Goal: Information Seeking & Learning: Learn about a topic

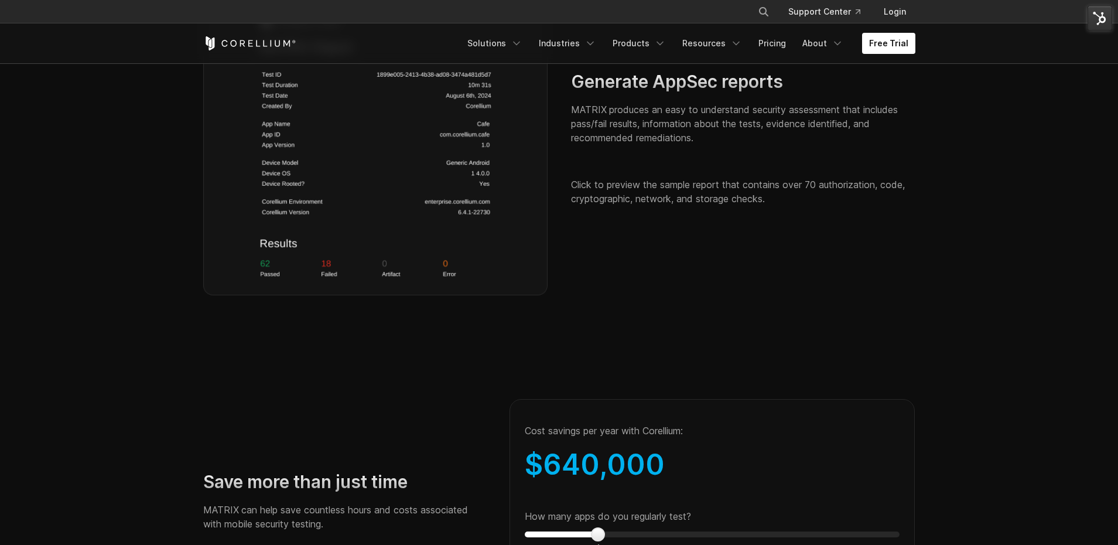
scroll to position [1626, 0]
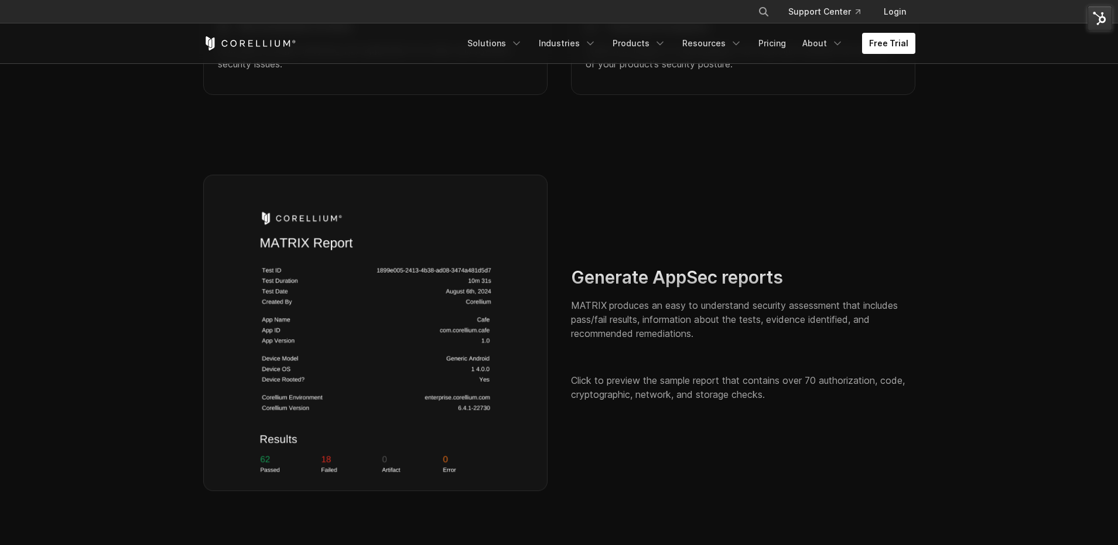
click at [217, 39] on icon "Corellium Home" at bounding box center [249, 43] width 93 height 14
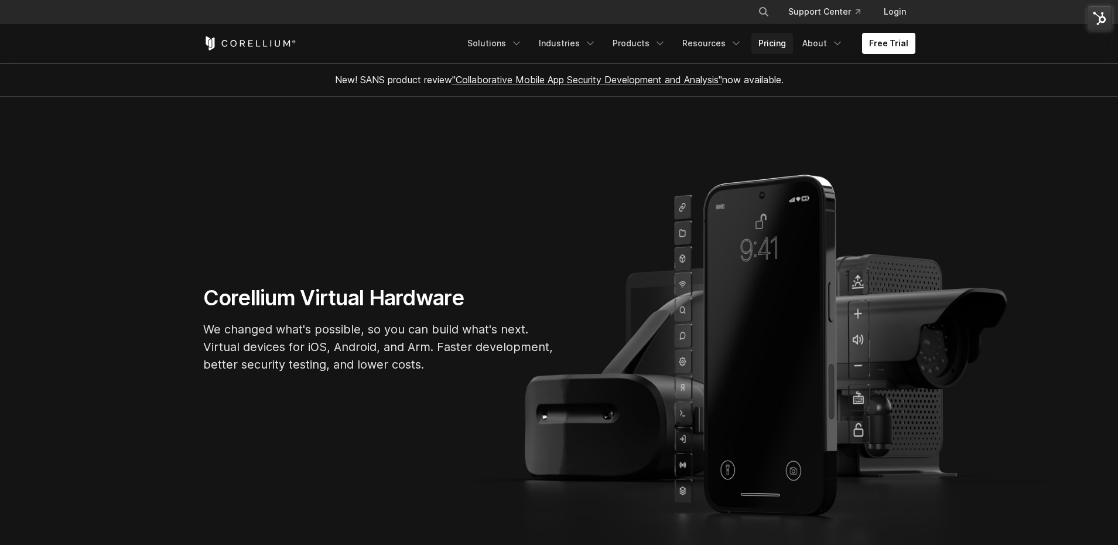
click at [771, 49] on link "Pricing" at bounding box center [772, 43] width 42 height 21
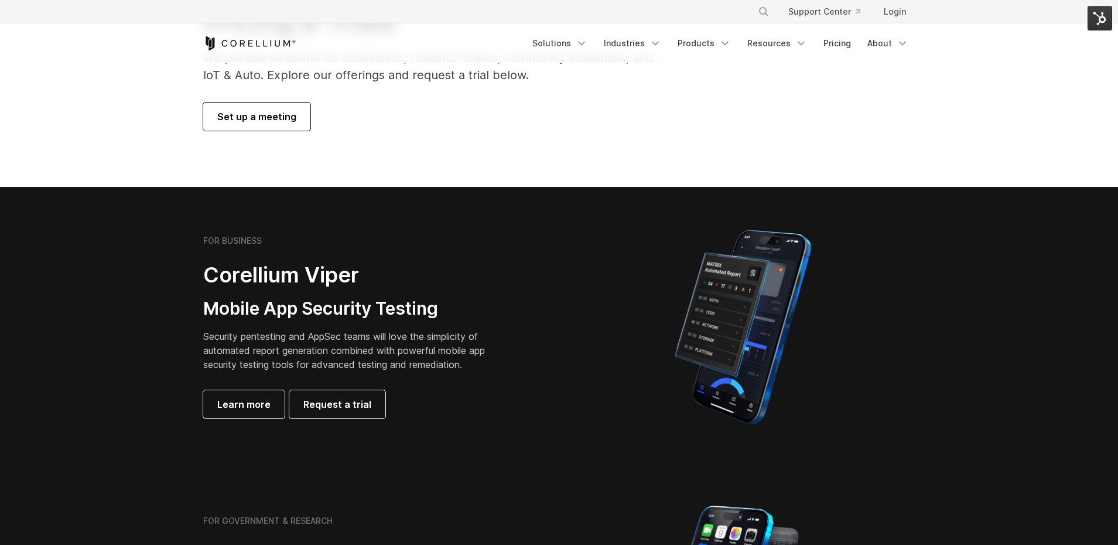
scroll to position [130, 0]
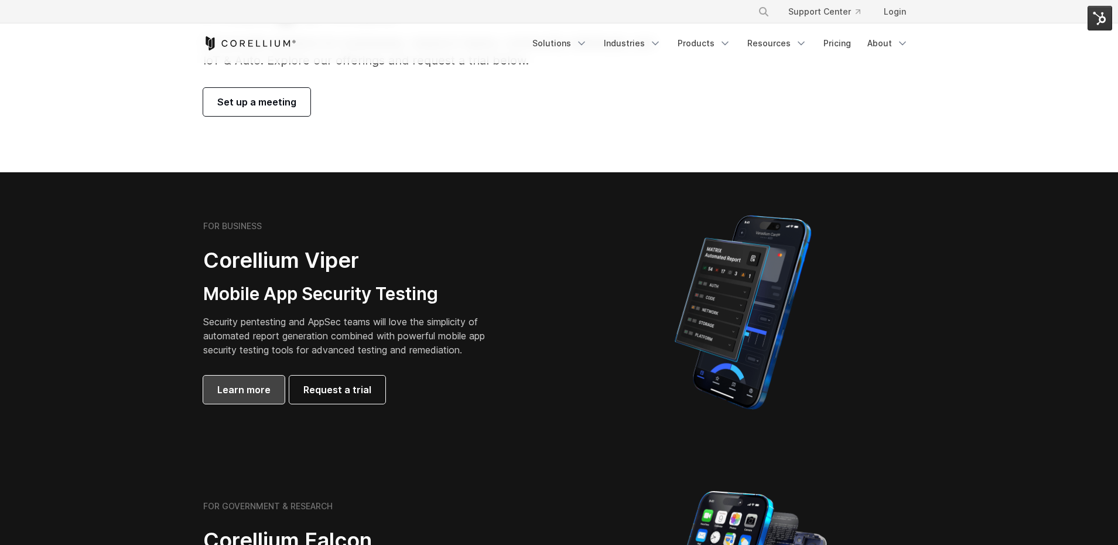
click at [237, 388] on span "Learn more" at bounding box center [243, 389] width 53 height 14
